Goal: Communication & Community: Answer question/provide support

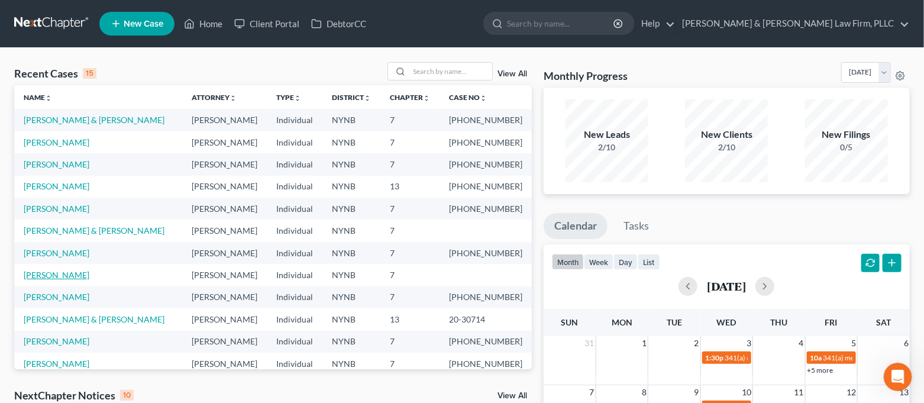
click at [63, 275] on link "[PERSON_NAME]" at bounding box center [57, 275] width 66 height 10
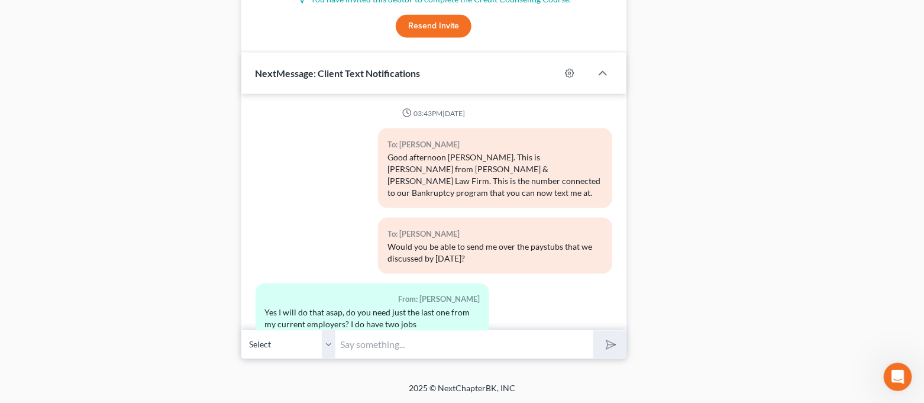
scroll to position [3557, 0]
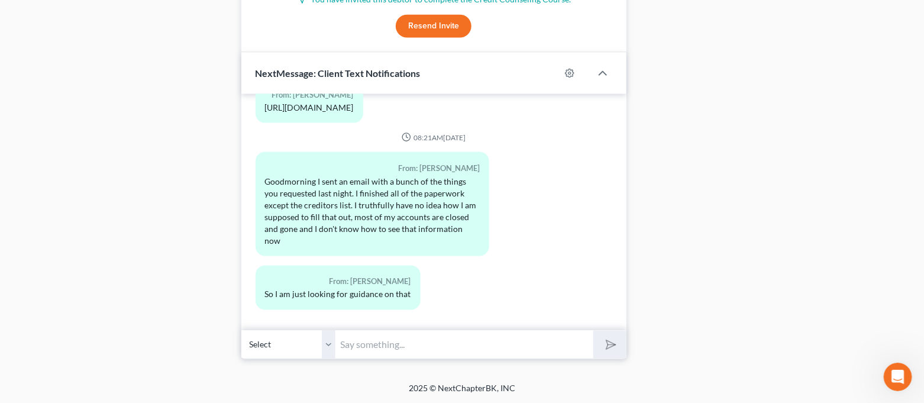
click at [444, 337] on input "text" at bounding box center [465, 344] width 258 height 29
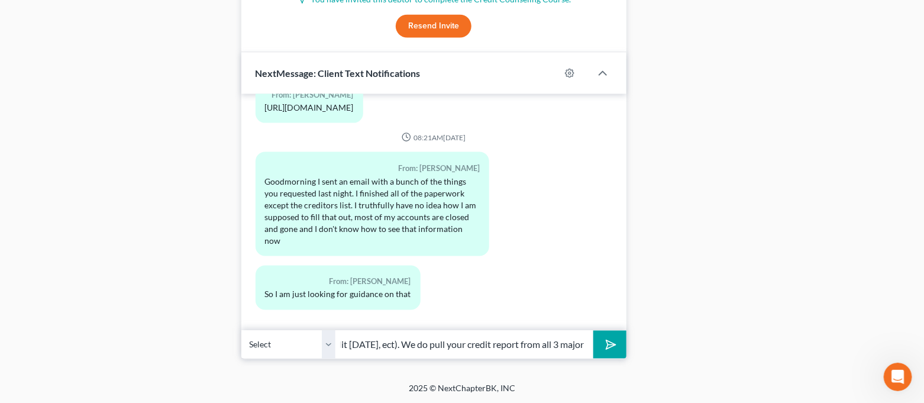
scroll to position [0, 378]
type input "Just do the best you can. Any paper bills you can find, anything from free cred…"
click at [594, 331] on button "submit" at bounding box center [610, 345] width 33 height 28
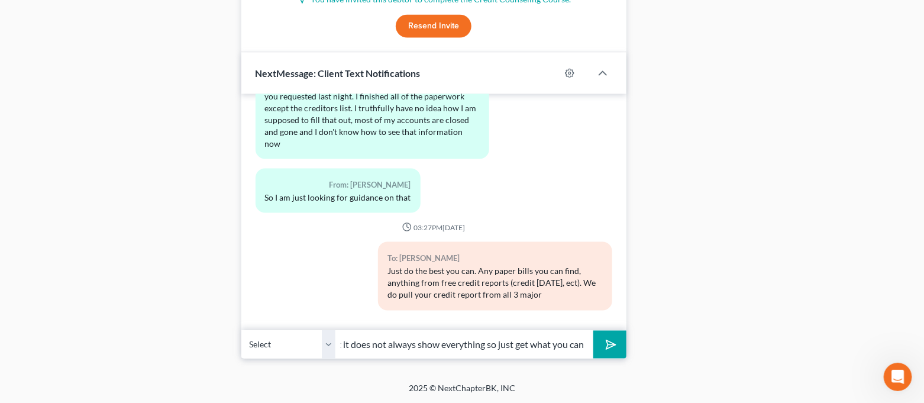
scroll to position [0, 0]
drag, startPoint x: 432, startPoint y: 340, endPoint x: 270, endPoint y: 363, distance: 163.8
click at [354, 342] on input "camponies, but even with that it does not always show everything so just get wh…" at bounding box center [465, 344] width 258 height 29
type input "companies, but even with that it does not always show everything so just get wh…"
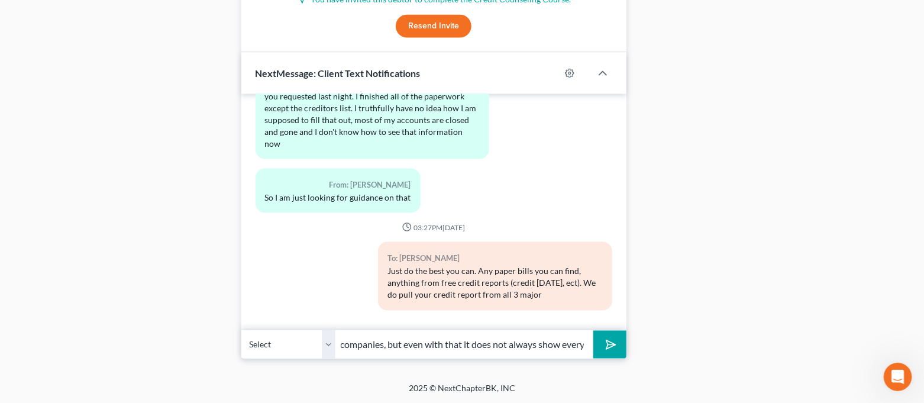
click at [621, 352] on button "submit" at bounding box center [610, 345] width 33 height 28
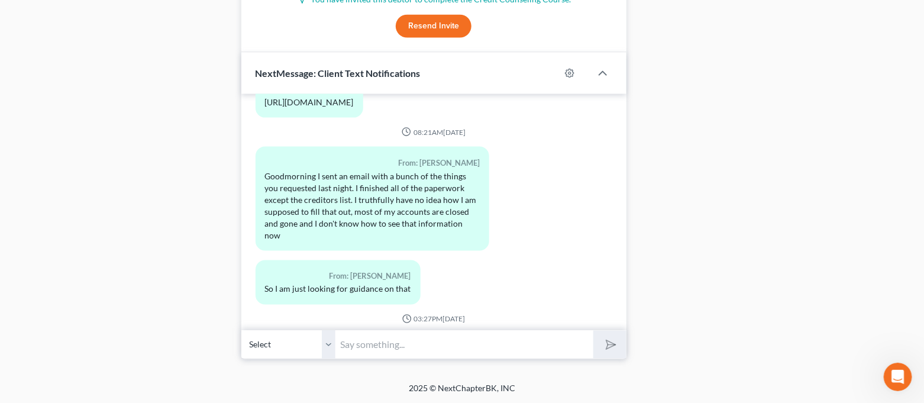
scroll to position [3721, 0]
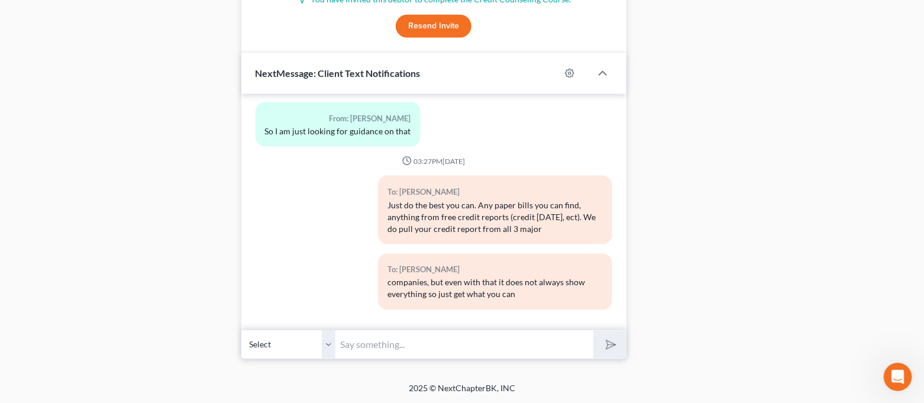
click at [501, 341] on input "text" at bounding box center [465, 344] width 258 height 29
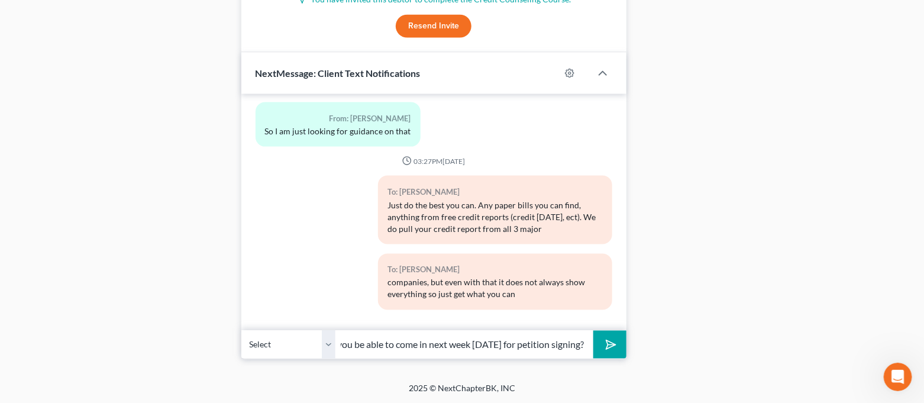
scroll to position [0, 72]
type input "Also, would you be able to come in next week [DATE] for petition signing?"
click at [594, 331] on button "submit" at bounding box center [610, 345] width 33 height 28
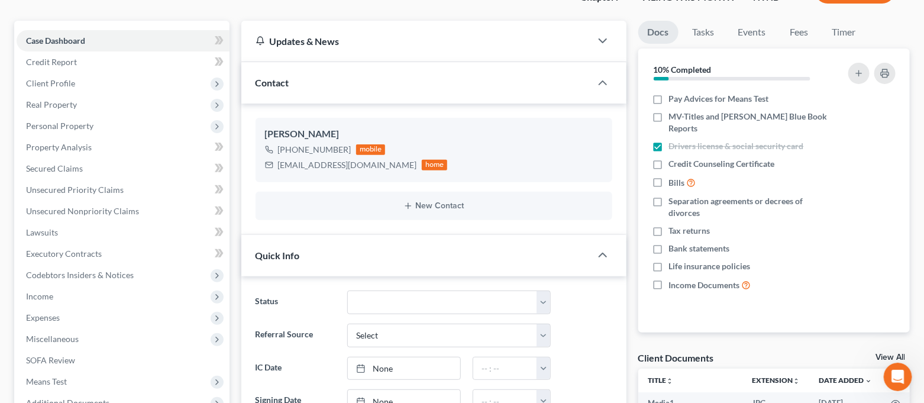
scroll to position [0, 0]
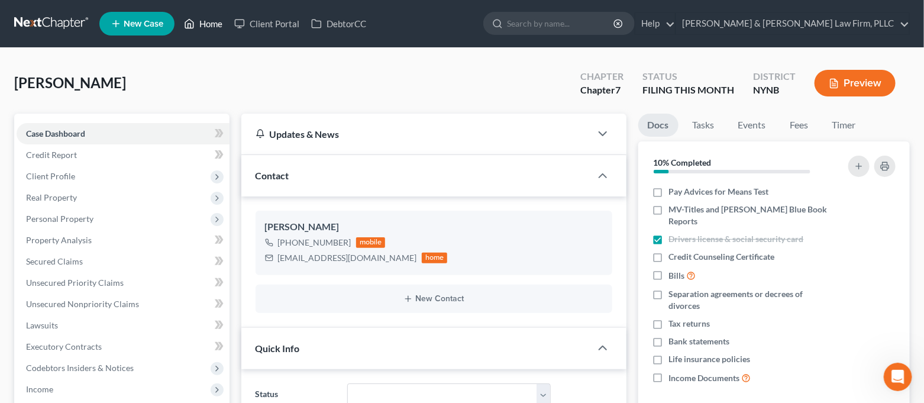
click at [205, 28] on link "Home" at bounding box center [203, 23] width 50 height 21
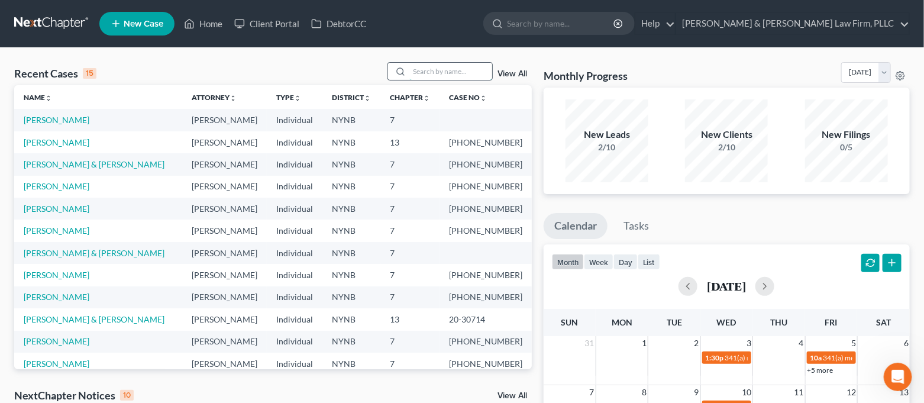
click at [462, 75] on input "search" at bounding box center [451, 71] width 83 height 17
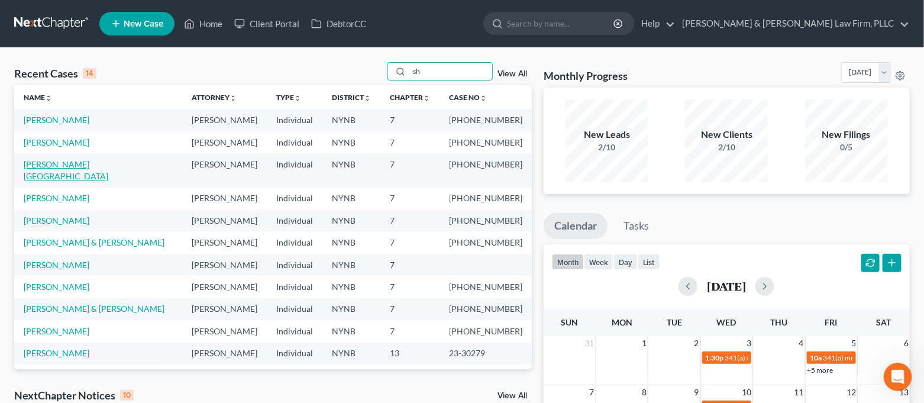
type input "sh"
click at [70, 166] on link "[PERSON_NAME][GEOGRAPHIC_DATA]" at bounding box center [66, 170] width 85 height 22
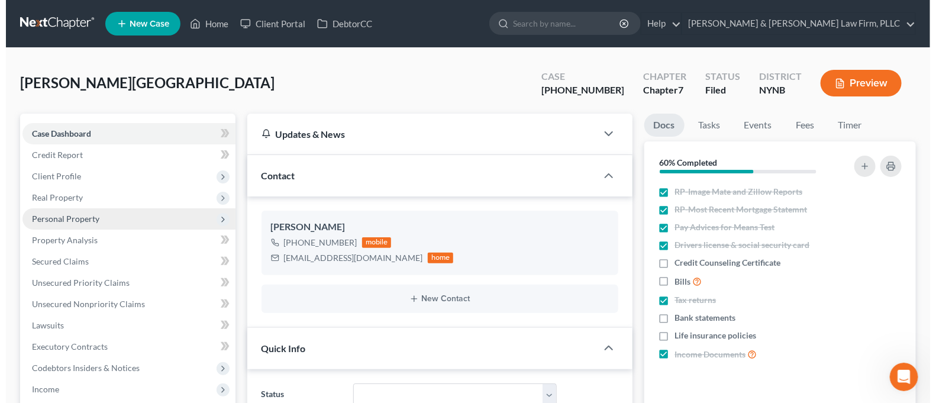
scroll to position [7466, 0]
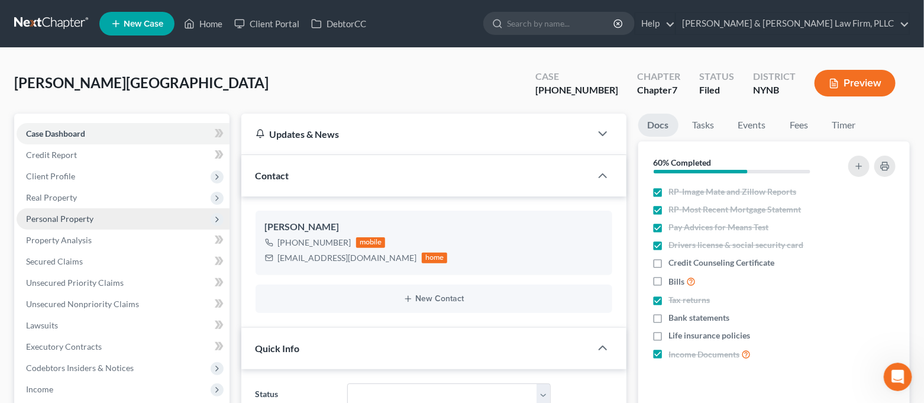
click at [101, 218] on span "Personal Property" at bounding box center [123, 218] width 213 height 21
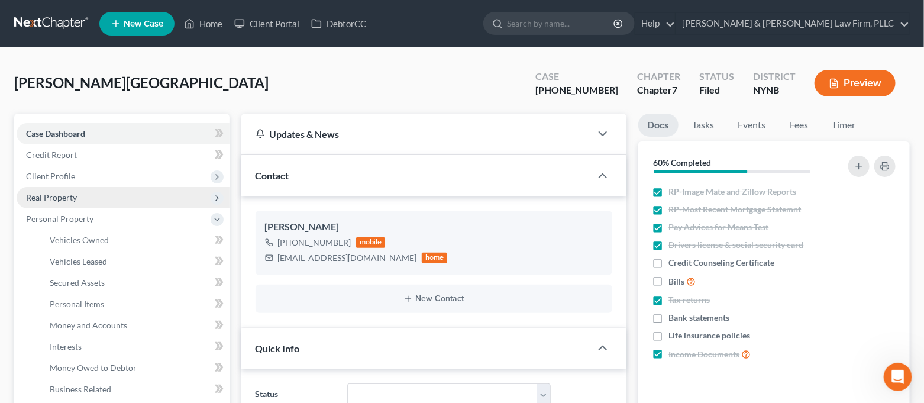
click at [108, 197] on span "Real Property" at bounding box center [123, 197] width 213 height 21
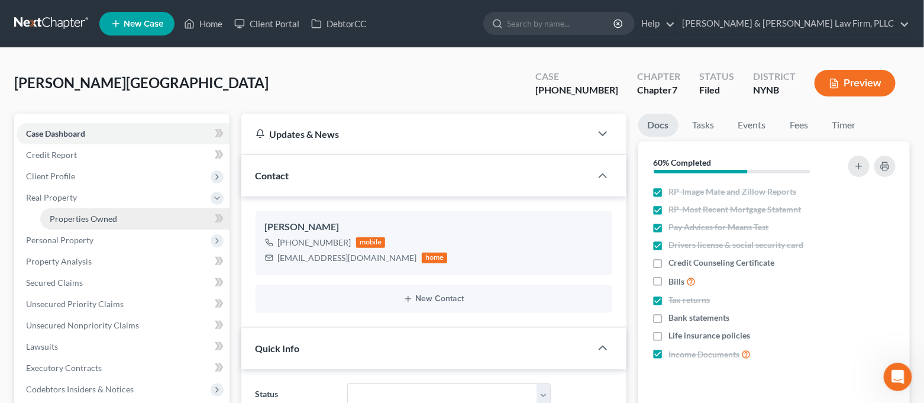
click at [110, 218] on span "Properties Owned" at bounding box center [83, 219] width 67 height 10
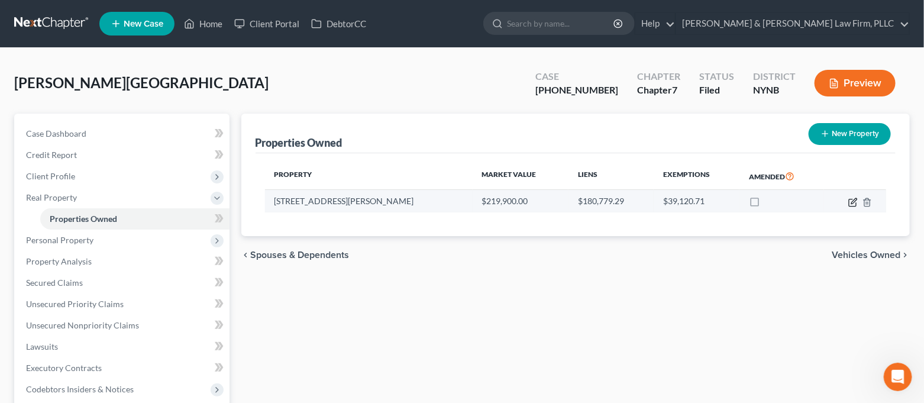
click at [852, 204] on icon "button" at bounding box center [853, 202] width 9 height 9
select select "35"
select select "0"
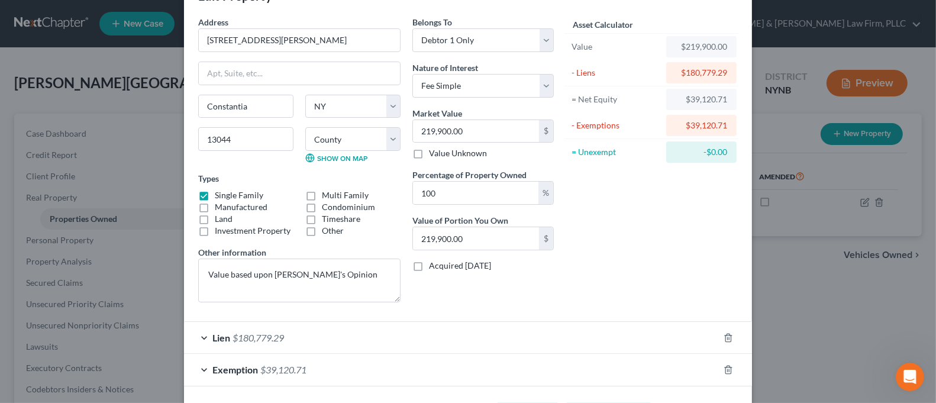
scroll to position [86, 0]
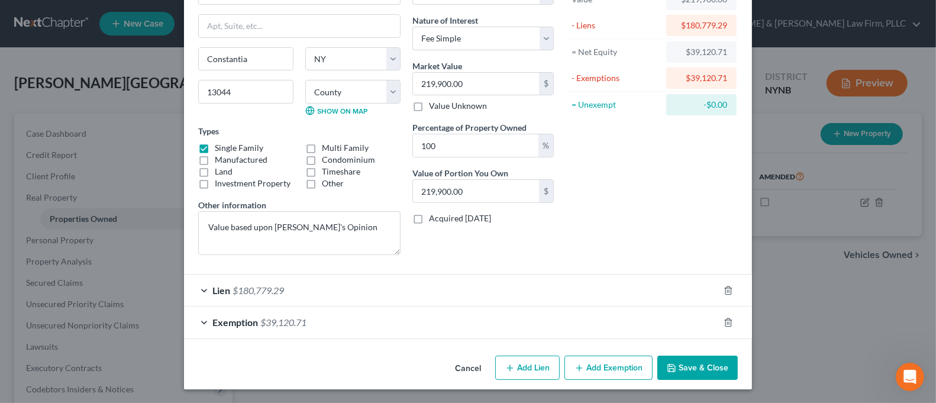
click at [200, 289] on div "Lien $180,779.29" at bounding box center [451, 290] width 535 height 31
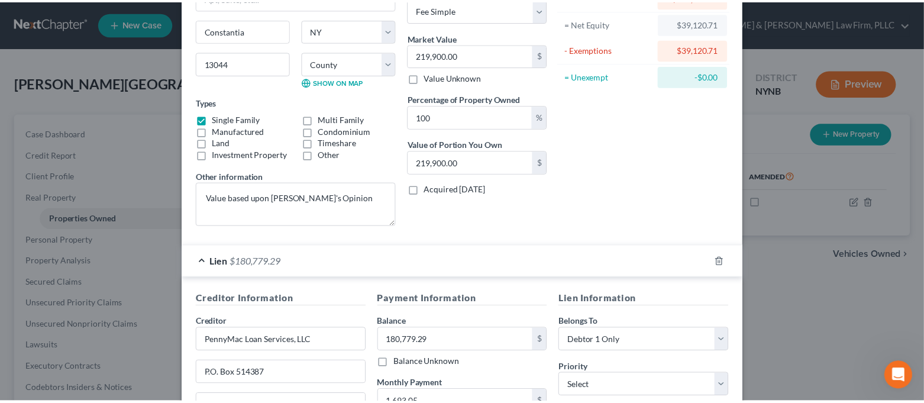
scroll to position [0, 0]
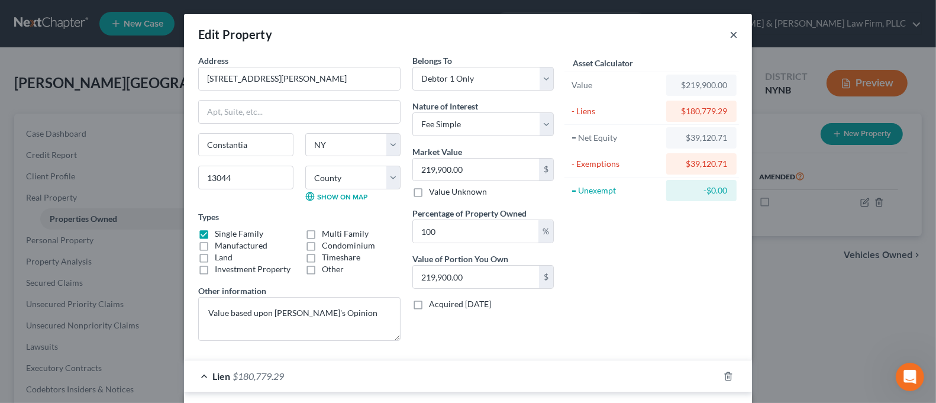
click at [730, 36] on button "×" at bounding box center [734, 34] width 8 height 14
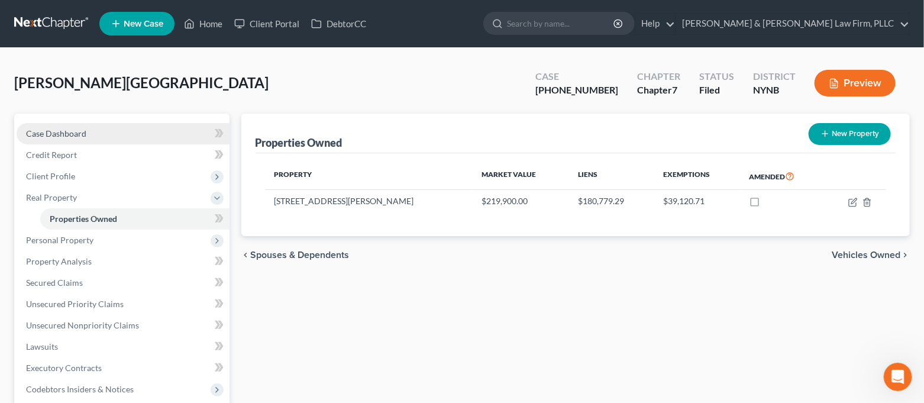
click at [134, 128] on link "Case Dashboard" at bounding box center [123, 133] width 213 height 21
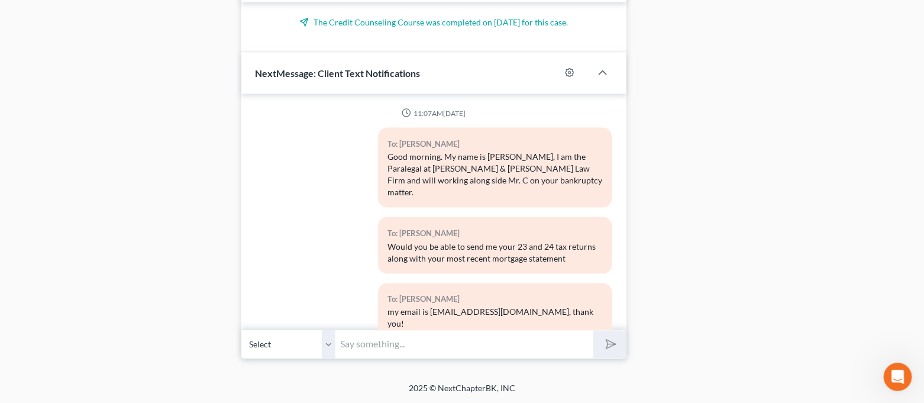
scroll to position [7466, 0]
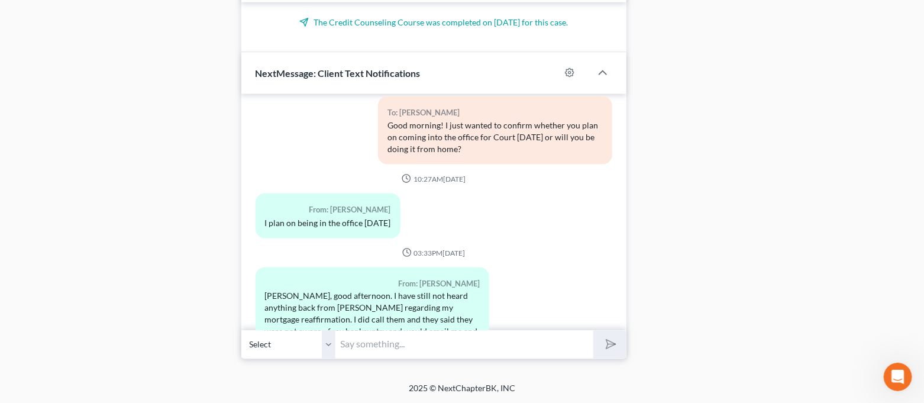
click at [444, 337] on input "text" at bounding box center [465, 344] width 258 height 29
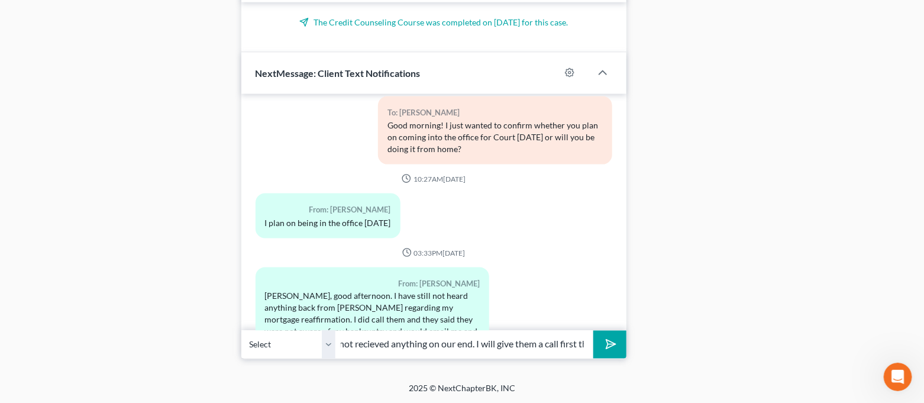
scroll to position [0, 0]
drag, startPoint x: 403, startPoint y: 355, endPoint x: 314, endPoint y: 363, distance: 89.1
type input "No, we have not recieved anything on our end. I will give them a call first thi…"
drag, startPoint x: 386, startPoint y: 346, endPoint x: 131, endPoint y: 212, distance: 288.0
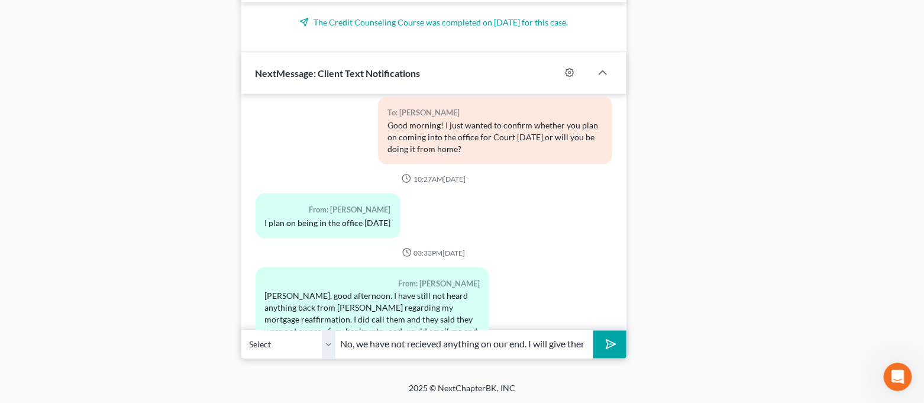
click at [418, 341] on input "No, we have not recieved anything on our end. I will give them a call first thi…" at bounding box center [465, 344] width 258 height 29
drag, startPoint x: 469, startPoint y: 343, endPoint x: 424, endPoint y: 343, distance: 45.0
click at [419, 343] on input "No, we have not recieved anything on our end. I will give them a call first thi…" at bounding box center [465, 344] width 258 height 29
drag, startPoint x: 425, startPoint y: 343, endPoint x: 408, endPoint y: 344, distance: 17.2
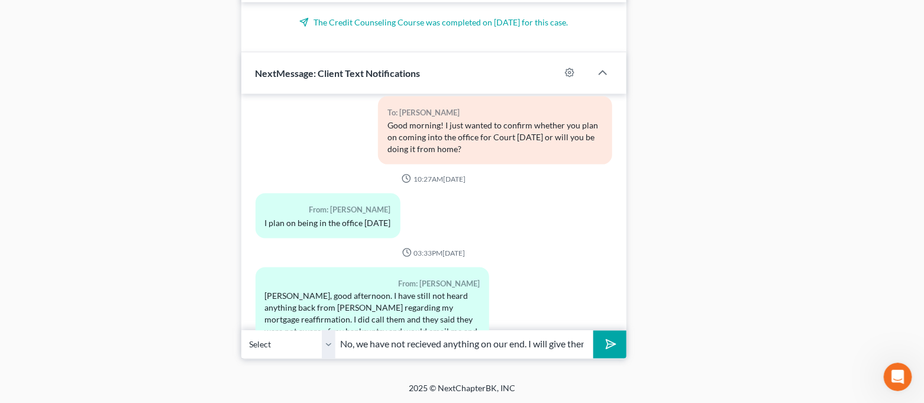
click at [408, 344] on input "No, we have not recieved anything on our end. I will give them a call first thi…" at bounding box center [465, 344] width 258 height 29
click at [552, 348] on input "No, we have not recieved anything on our end. I will give them a call first thi…" at bounding box center [465, 344] width 258 height 29
click at [619, 346] on button "submit" at bounding box center [610, 345] width 33 height 28
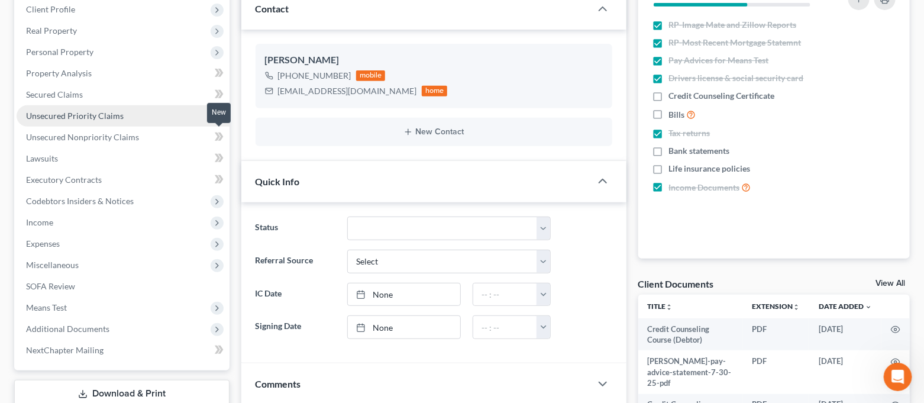
scroll to position [142, 0]
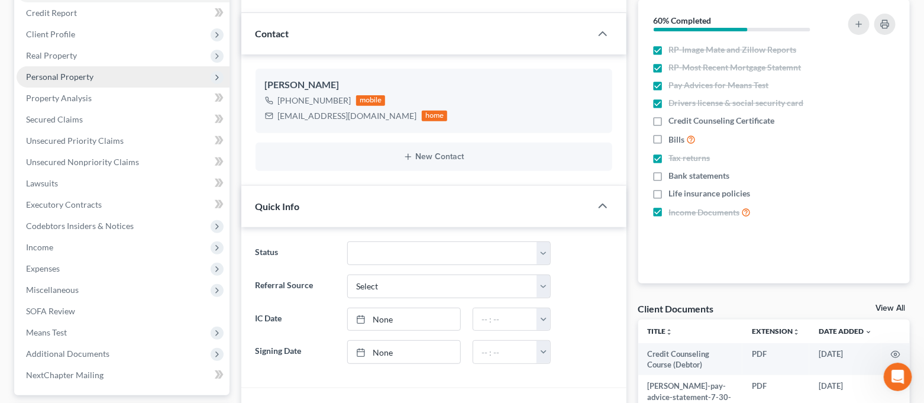
click at [105, 82] on span "Personal Property" at bounding box center [123, 76] width 213 height 21
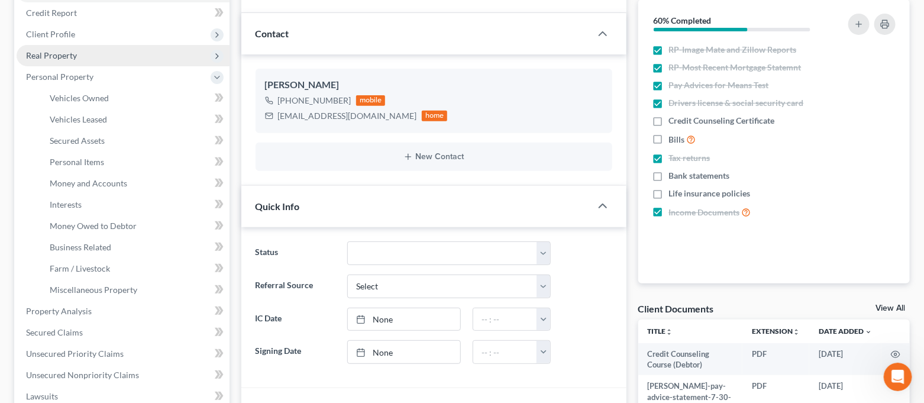
click at [81, 51] on span "Real Property" at bounding box center [123, 55] width 213 height 21
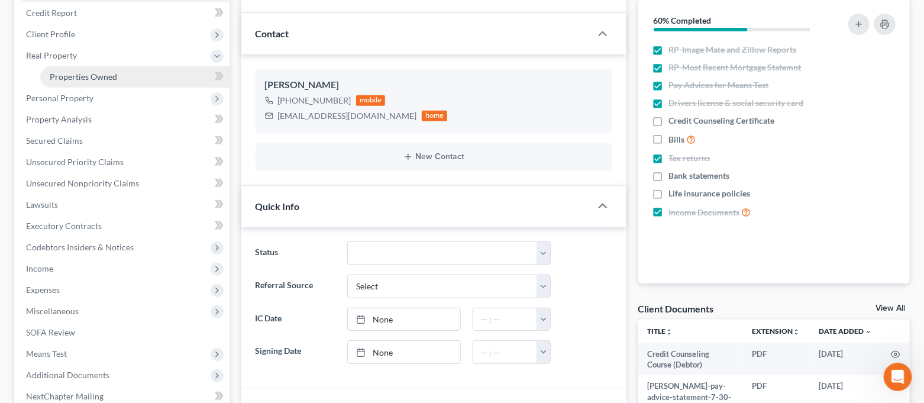
click at [93, 77] on span "Properties Owned" at bounding box center [83, 77] width 67 height 10
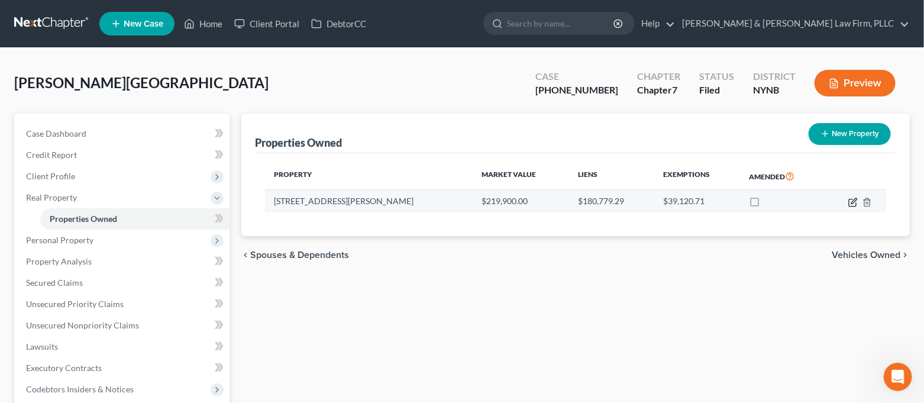
click at [856, 201] on icon "button" at bounding box center [853, 202] width 9 height 9
select select "35"
select select "37"
select select "0"
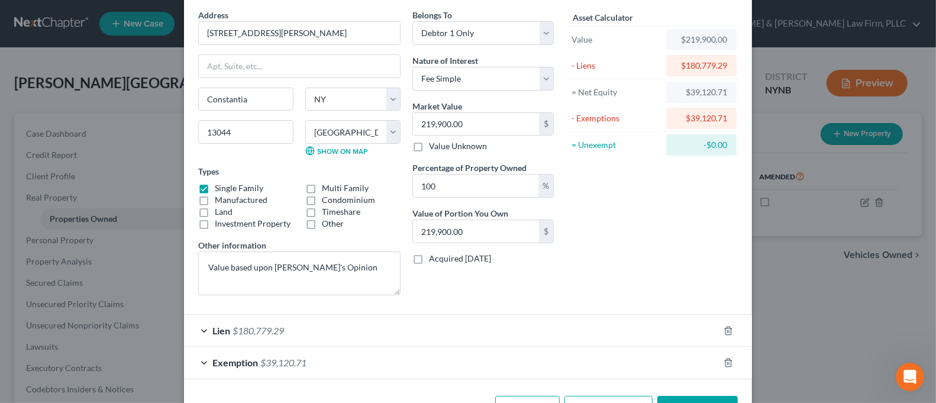
scroll to position [86, 0]
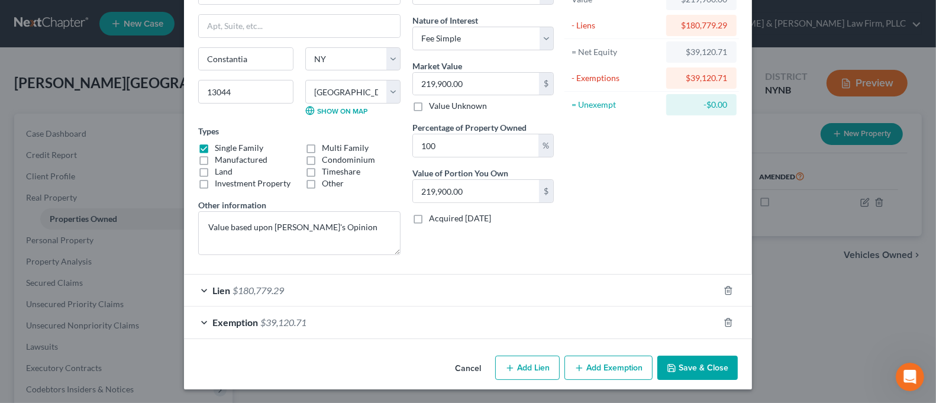
click at [199, 292] on div "Lien $180,779.29" at bounding box center [451, 290] width 535 height 31
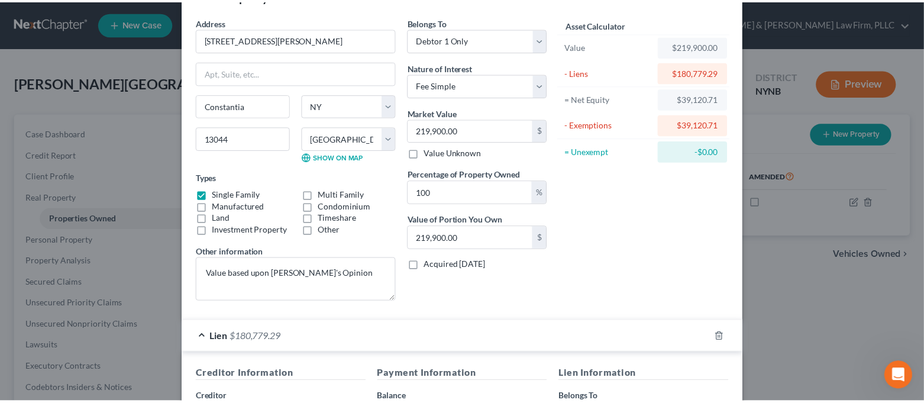
scroll to position [0, 0]
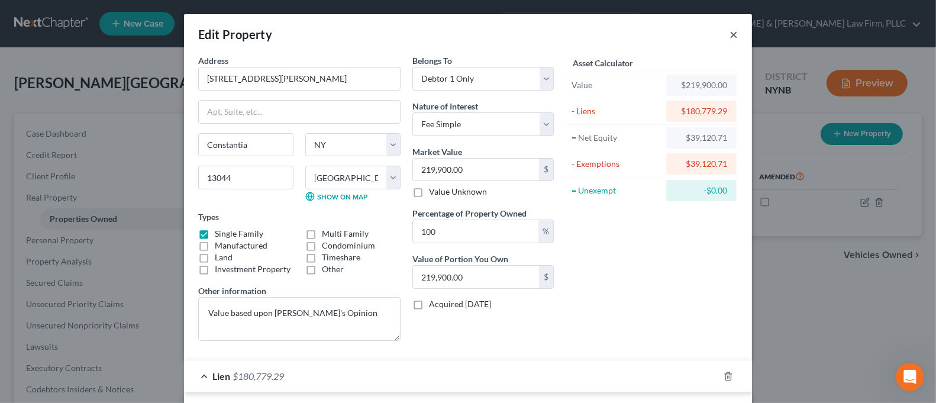
click at [730, 35] on button "×" at bounding box center [734, 34] width 8 height 14
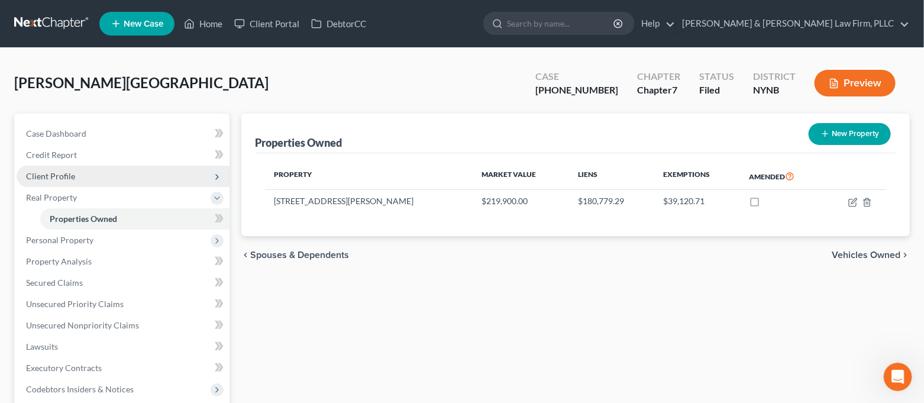
click at [89, 175] on span "Client Profile" at bounding box center [123, 176] width 213 height 21
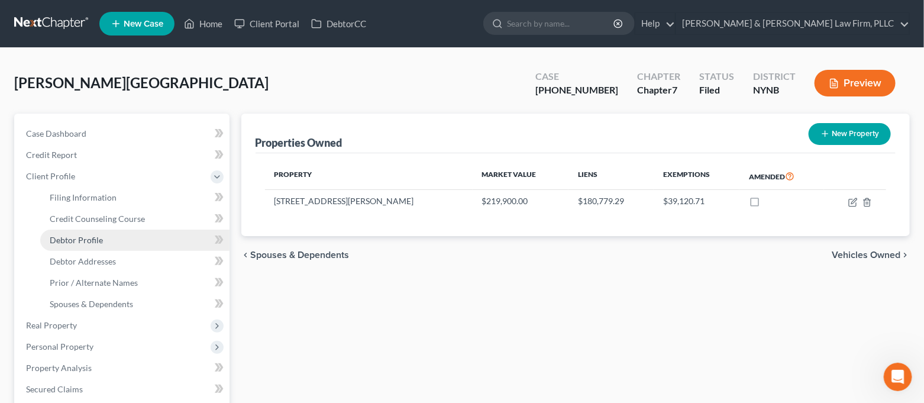
click at [99, 238] on span "Debtor Profile" at bounding box center [76, 240] width 53 height 10
select select "1"
select select "3"
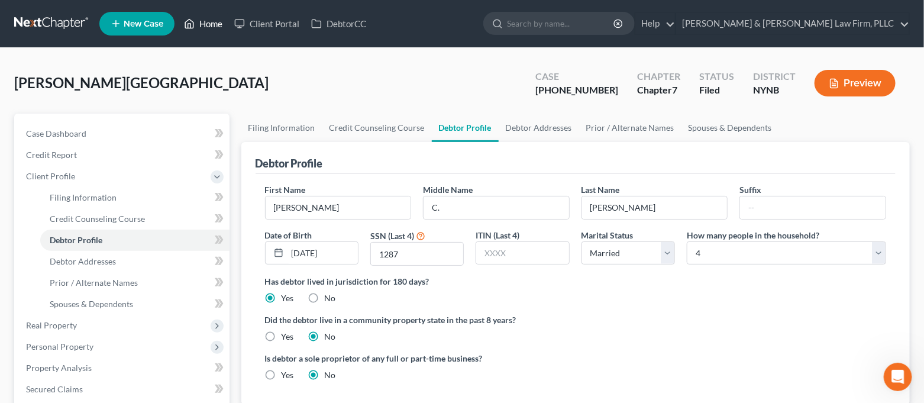
click at [207, 28] on link "Home" at bounding box center [203, 23] width 50 height 21
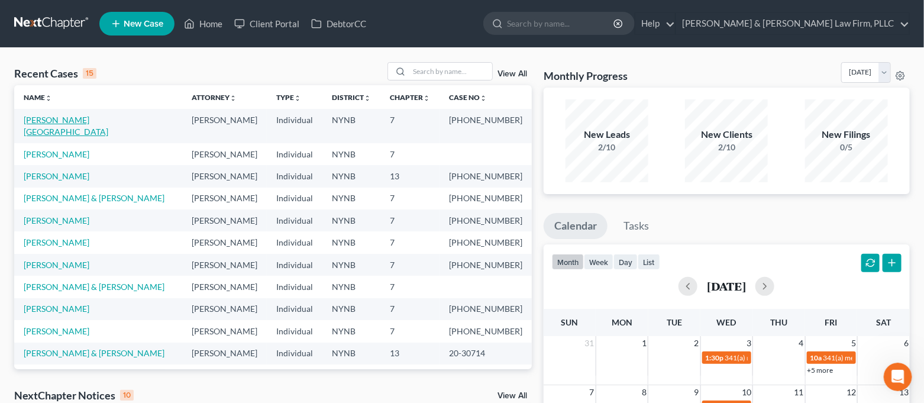
click at [79, 118] on link "[PERSON_NAME][GEOGRAPHIC_DATA]" at bounding box center [66, 126] width 85 height 22
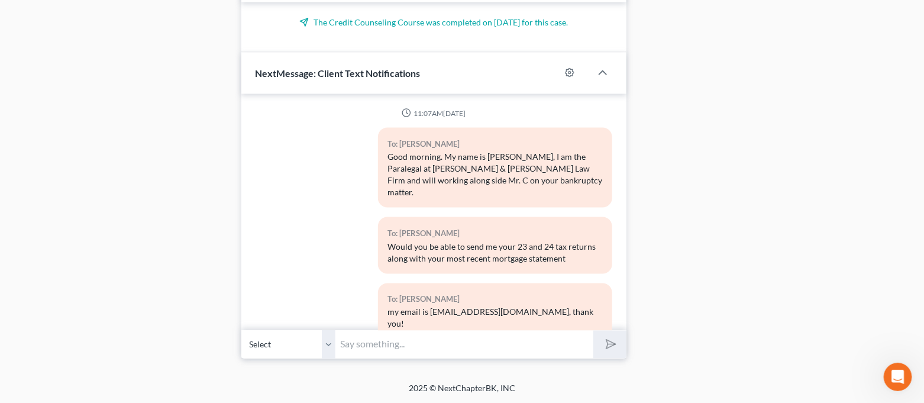
scroll to position [7585, 0]
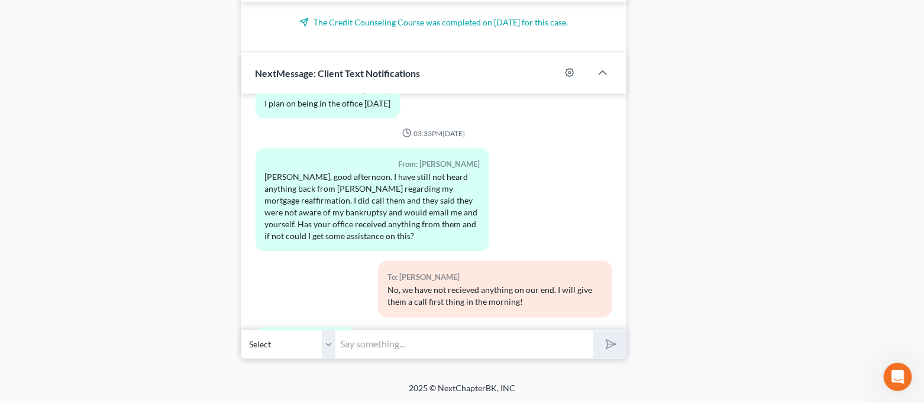
click at [533, 335] on input "text" at bounding box center [465, 344] width 258 height 29
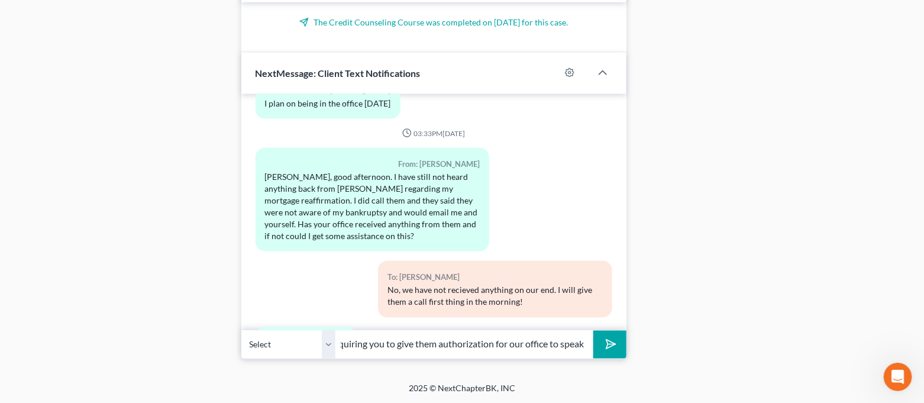
scroll to position [0, 369]
type input "I just tried calling them and the person I spoke with was being a little diffic…"
click at [902, 373] on icon "Open Intercom Messenger" at bounding box center [897, 376] width 20 height 20
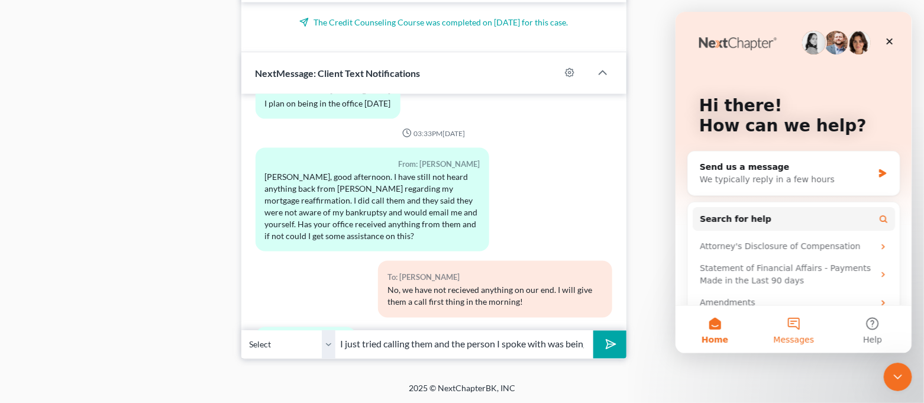
click at [810, 332] on button "Messages" at bounding box center [793, 329] width 79 height 47
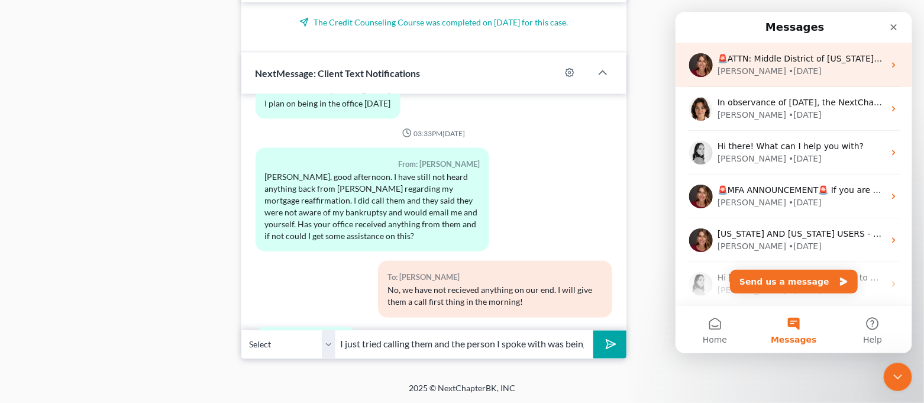
click at [782, 73] on div "[PERSON_NAME] • [DATE]" at bounding box center [800, 71] width 167 height 12
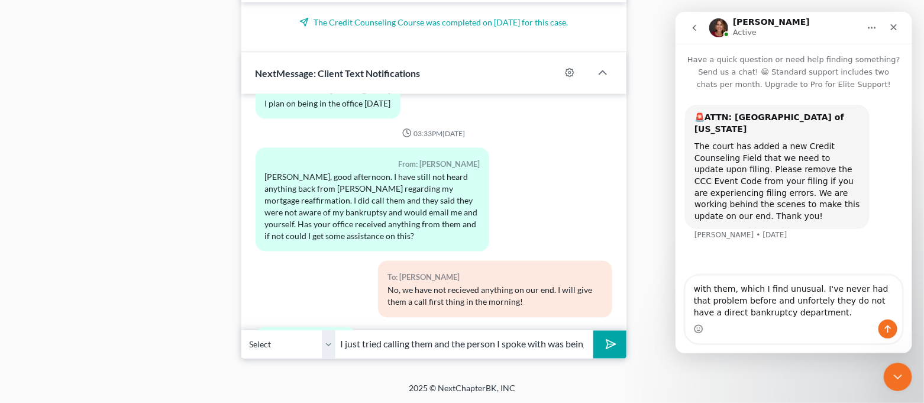
drag, startPoint x: 791, startPoint y: 296, endPoint x: 834, endPoint y: 315, distance: 46.6
click at [834, 315] on textarea "with them, which I find unusual. I've never had that problem before and unforte…" at bounding box center [793, 298] width 217 height 44
click at [797, 302] on textarea "with them, which I find unusual. I've never had that problem before and unforte…" at bounding box center [793, 298] width 217 height 44
drag, startPoint x: 800, startPoint y: 302, endPoint x: 787, endPoint y: 307, distance: 14.4
click at [787, 307] on textarea "with them, which I find unusual. I've never had that problem before and unforte…" at bounding box center [793, 298] width 217 height 44
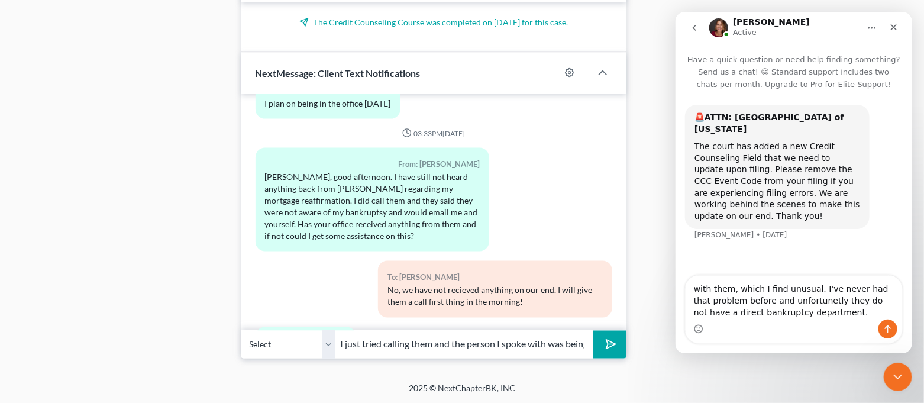
click at [814, 315] on textarea "with them, which I find unusual. I've never had that problem before and unfortu…" at bounding box center [793, 298] width 217 height 44
click at [815, 312] on textarea "with them, which I find unusual. I've never had that problem before and unfortu…" at bounding box center [793, 298] width 217 height 44
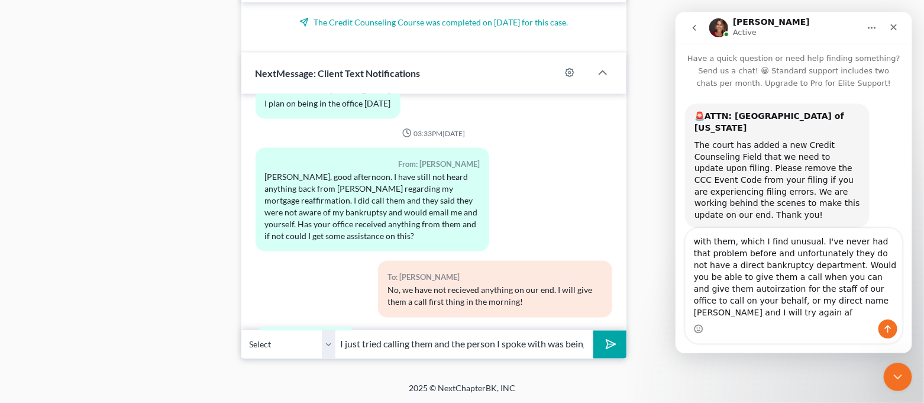
scroll to position [13, 0]
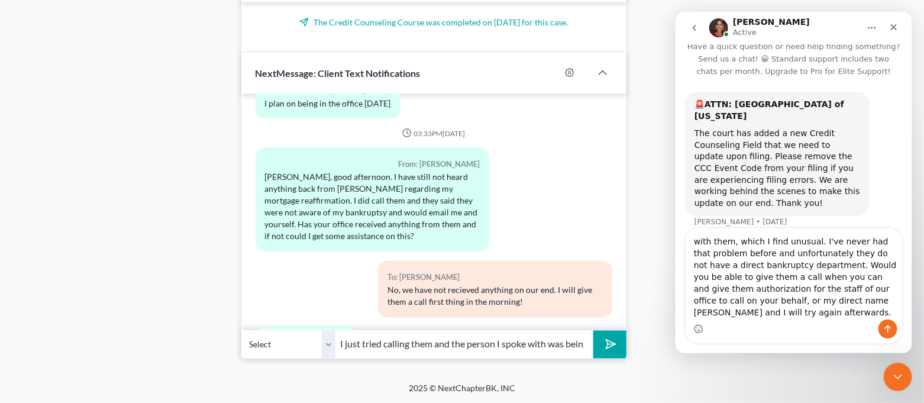
click at [751, 314] on textarea "with them, which I find unusual. I've never had that problem before and unfortu…" at bounding box center [793, 273] width 217 height 91
drag, startPoint x: 694, startPoint y: 242, endPoint x: 807, endPoint y: 269, distance: 116.1
click at [807, 269] on textarea "with them, which I find unusual. I've never had that problem before and unfortu…" at bounding box center [793, 273] width 217 height 91
type textarea "with them, which I find unusual. I've never had that problem before and unfortu…"
click at [606, 338] on icon "submit" at bounding box center [609, 344] width 17 height 17
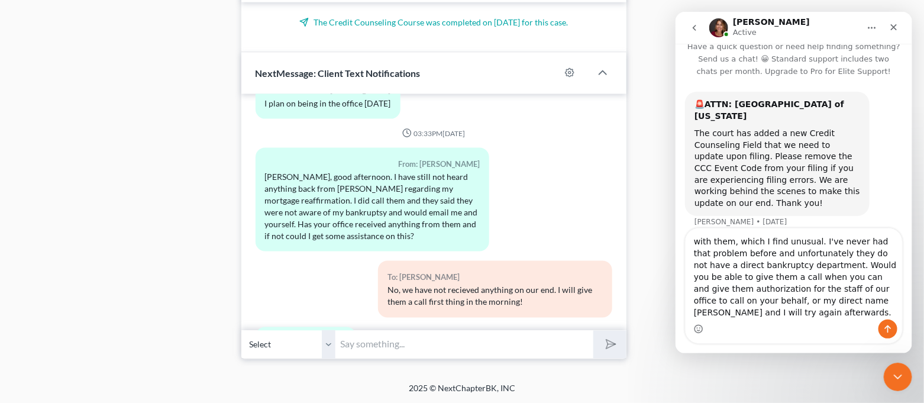
scroll to position [7683, 0]
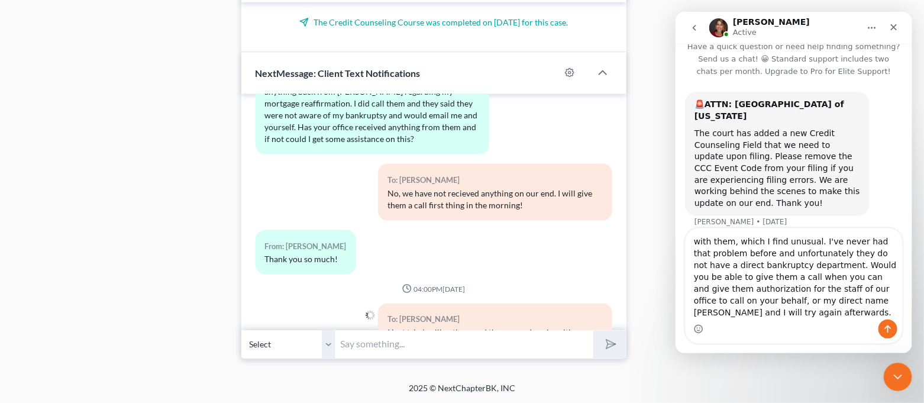
paste input "with them, which I find unusual. I've never had that problem before and unfortu…"
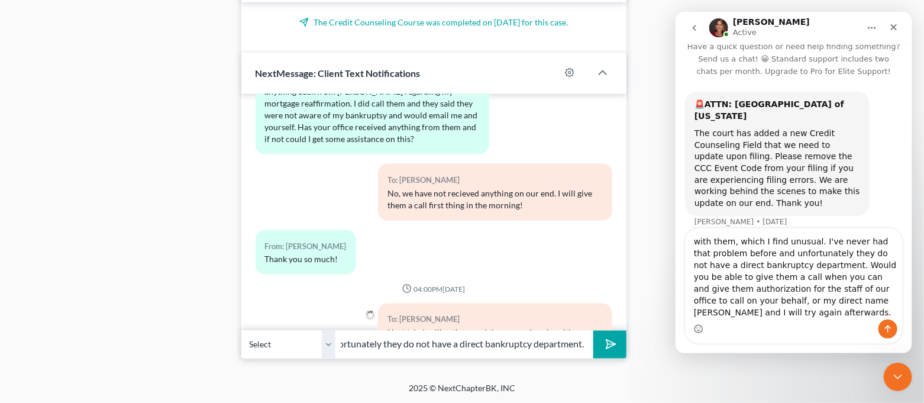
type input "with them, which I find unusual. I've never had that problem before and unfortu…"
click at [606, 336] on button "submit" at bounding box center [610, 345] width 33 height 28
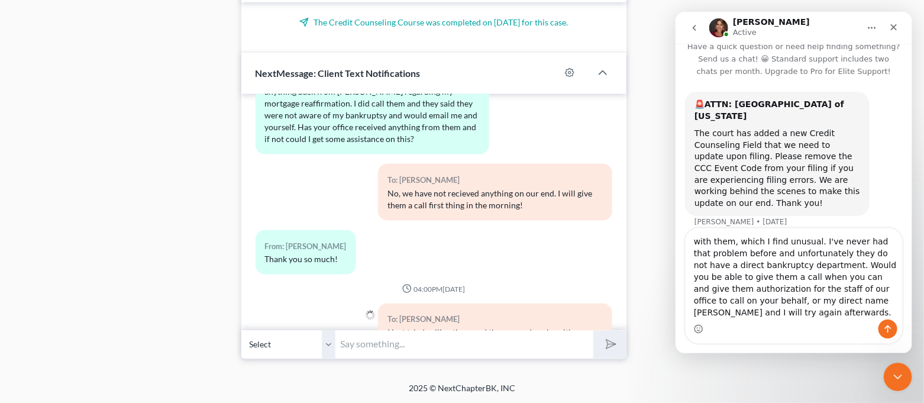
scroll to position [7761, 0]
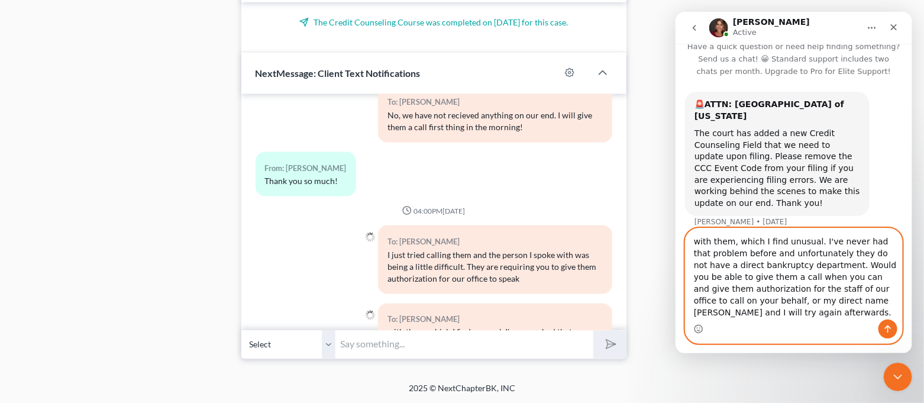
click at [833, 286] on textarea "with them, which I find unusual. I've never had that problem before and unfortu…" at bounding box center [793, 273] width 217 height 91
drag, startPoint x: 807, startPoint y: 265, endPoint x: 845, endPoint y: 330, distance: 75.3
click at [845, 330] on div "with them, which I find unusual. I've never had that problem before and unfortu…" at bounding box center [793, 285] width 217 height 115
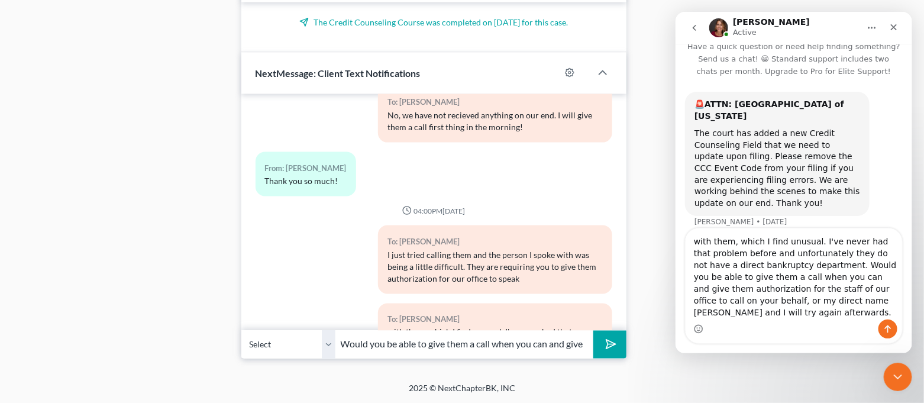
scroll to position [0, 397]
type input "Would you be able to give them a call when you can and give them authorization …"
click at [607, 339] on polygon "submit" at bounding box center [609, 345] width 14 height 14
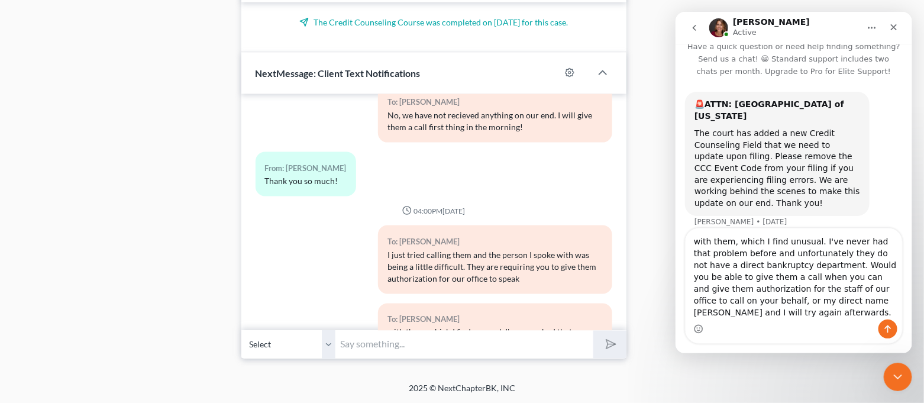
scroll to position [7838, 0]
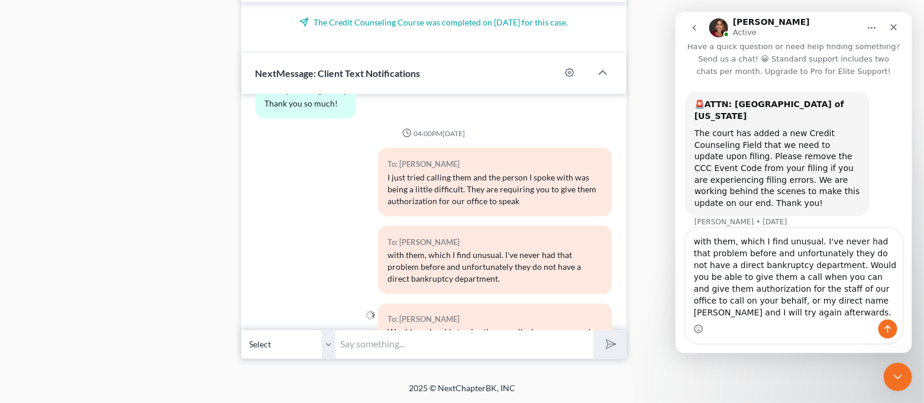
click at [519, 343] on input "text" at bounding box center [465, 344] width 258 height 29
type input "and I will try again after that"
click at [594, 331] on button "submit" at bounding box center [610, 345] width 33 height 28
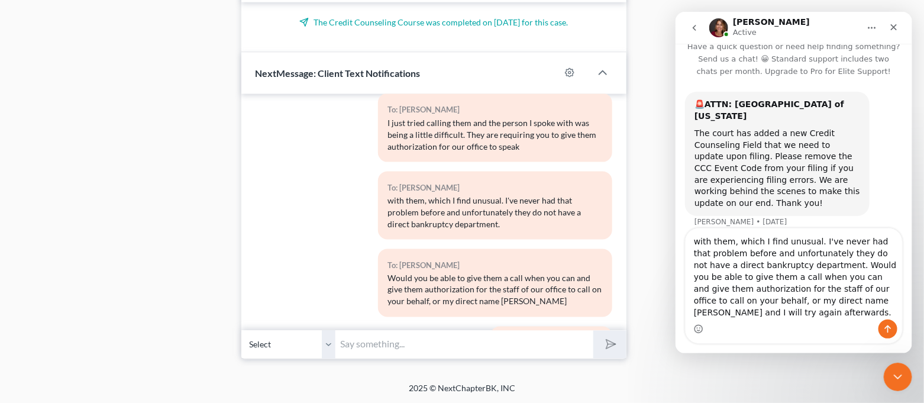
drag, startPoint x: 753, startPoint y: 320, endPoint x: 694, endPoint y: 260, distance: 84.5
click at [694, 260] on div "with them, which I find unusual. I've never had that problem before and unfortu…" at bounding box center [793, 285] width 217 height 115
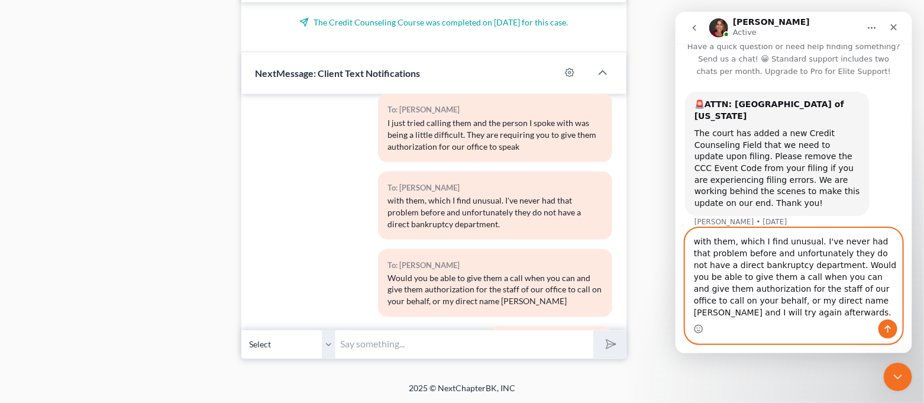
drag, startPoint x: 692, startPoint y: 240, endPoint x: 765, endPoint y: 323, distance: 109.8
click at [765, 323] on div "with them, which I find unusual. I've never had that problem before and unfortu…" at bounding box center [793, 285] width 217 height 115
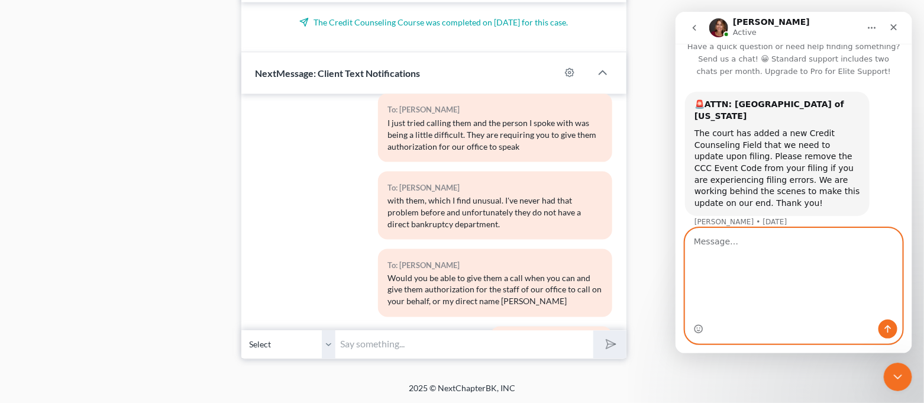
scroll to position [0, 0]
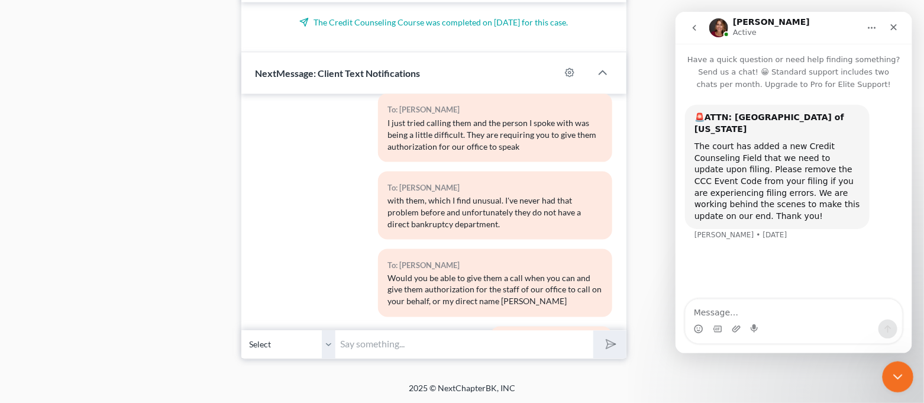
drag, startPoint x: 1794, startPoint y: 737, endPoint x: 910, endPoint y: 374, distance: 956.3
click at [911, 374] on html at bounding box center [896, 375] width 28 height 28
click at [895, 374] on icon "Close Intercom Messenger" at bounding box center [897, 375] width 14 height 14
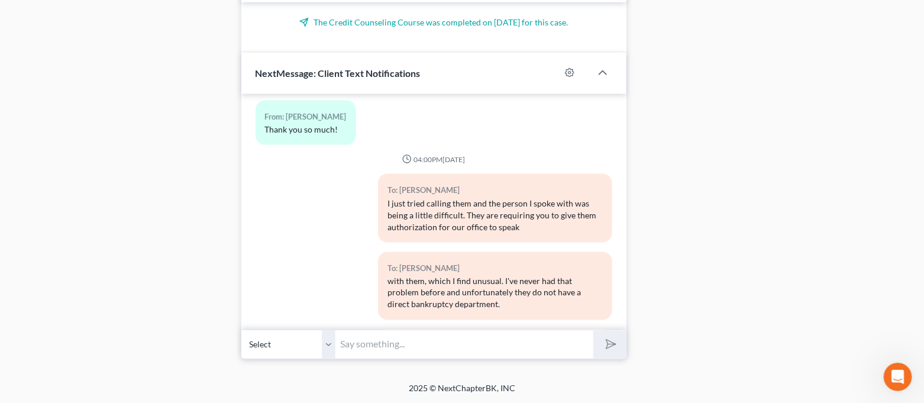
scroll to position [7813, 0]
